Goal: Transaction & Acquisition: Purchase product/service

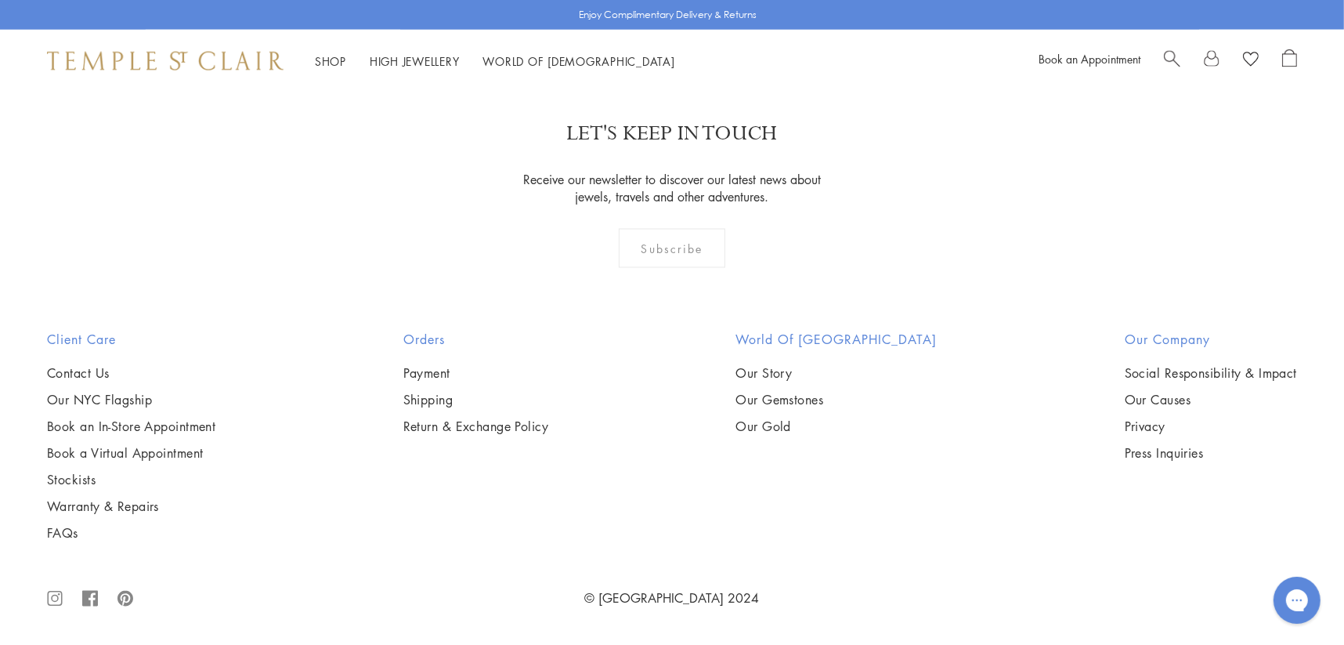
scroll to position [8382, 0]
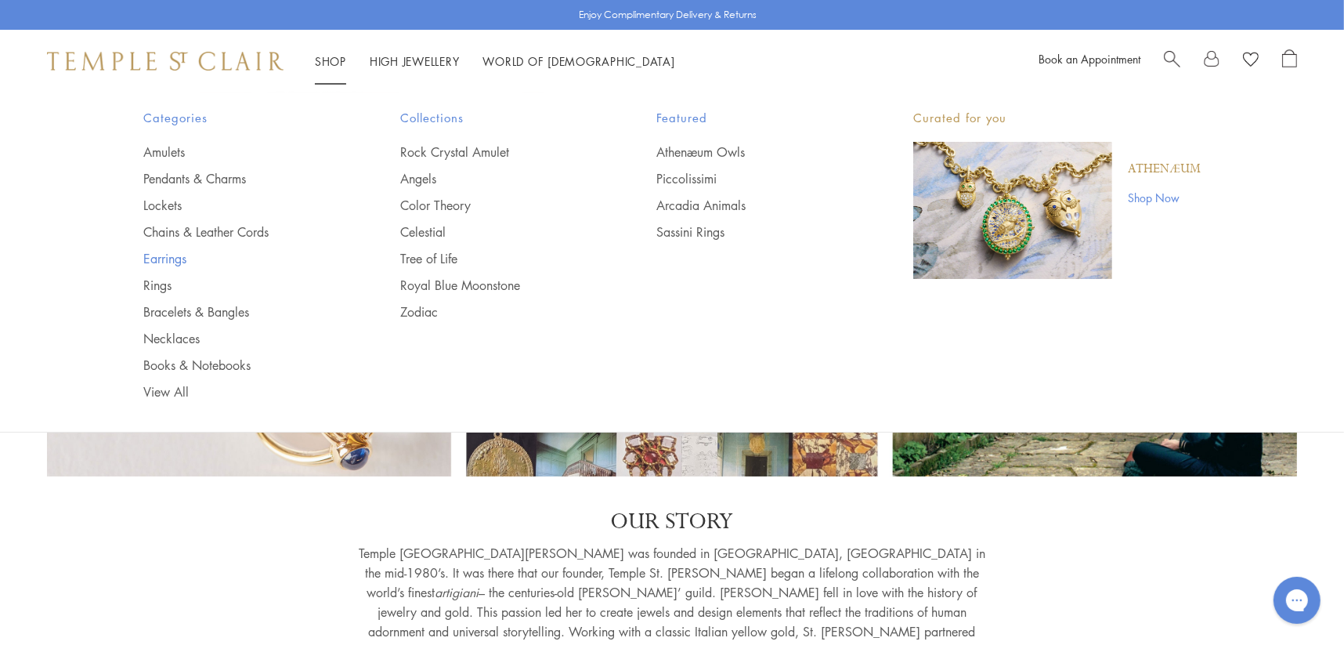
click at [159, 257] on link "Earrings" at bounding box center [240, 258] width 194 height 17
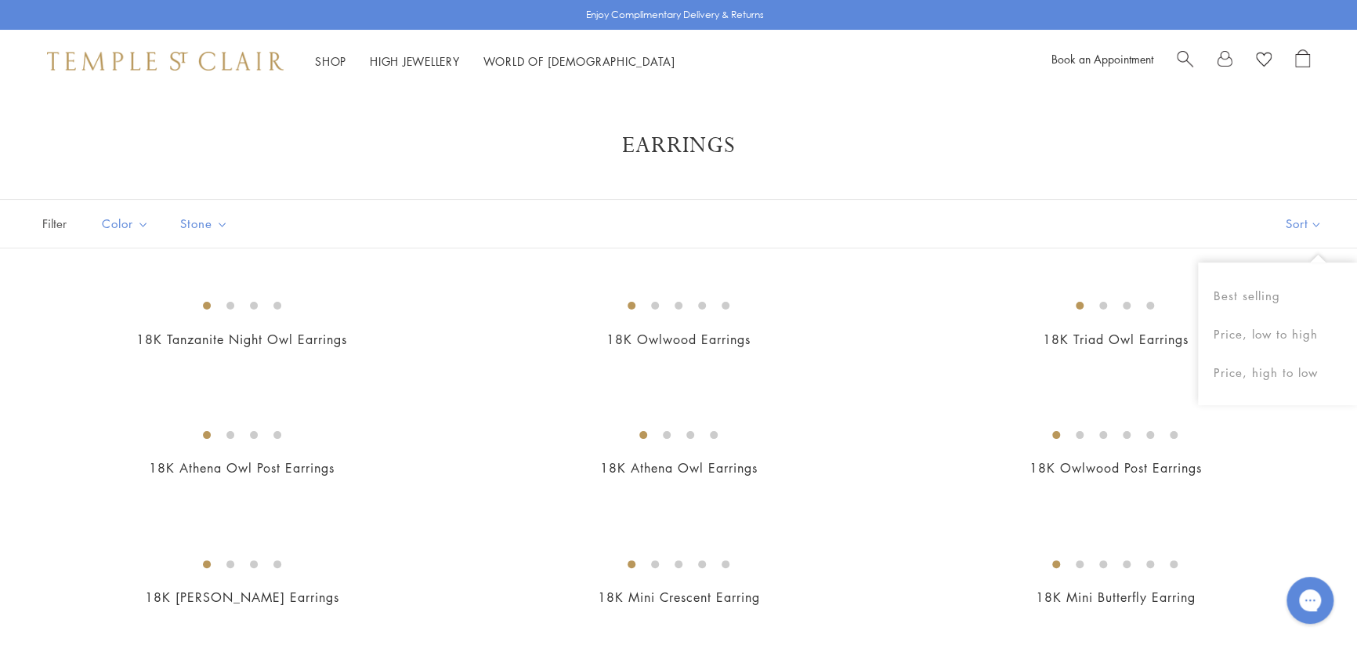
click at [1264, 223] on button "Sort" at bounding box center [1303, 224] width 107 height 48
click at [1275, 221] on button "Sort" at bounding box center [1291, 224] width 107 height 48
click at [1267, 332] on button "Price, low to high" at bounding box center [1277, 334] width 159 height 38
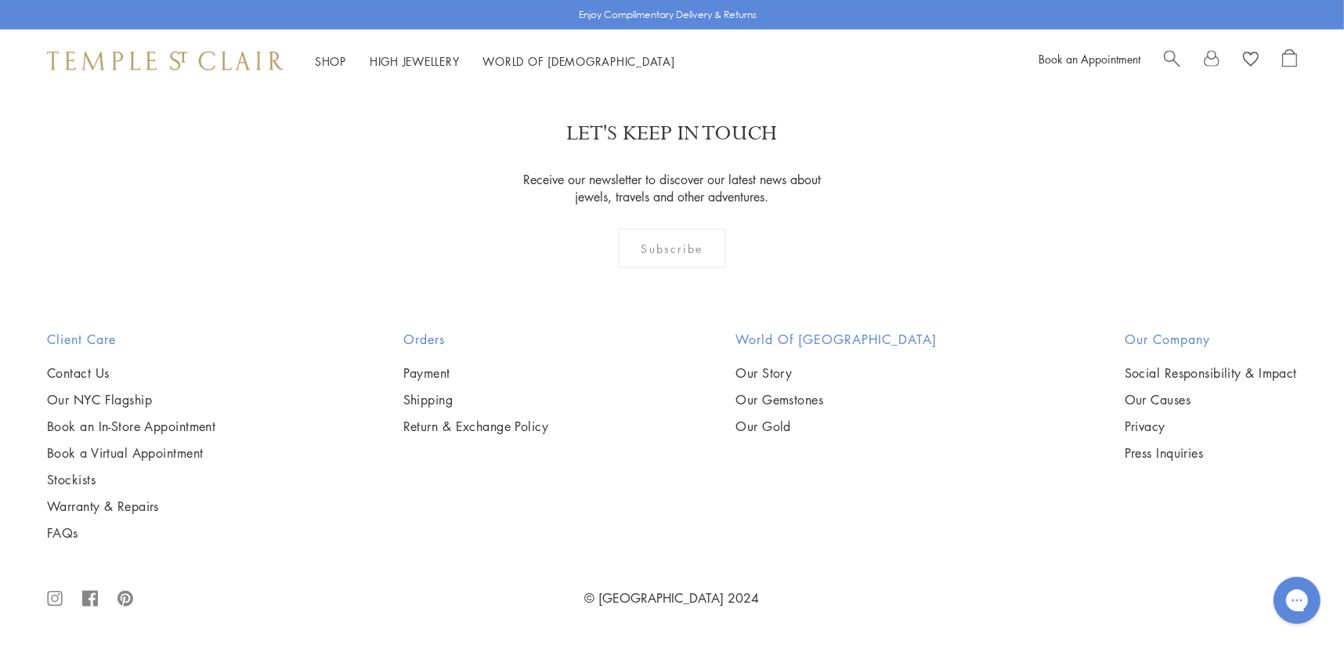
scroll to position [5326, 0]
